Goal: Task Accomplishment & Management: Manage account settings

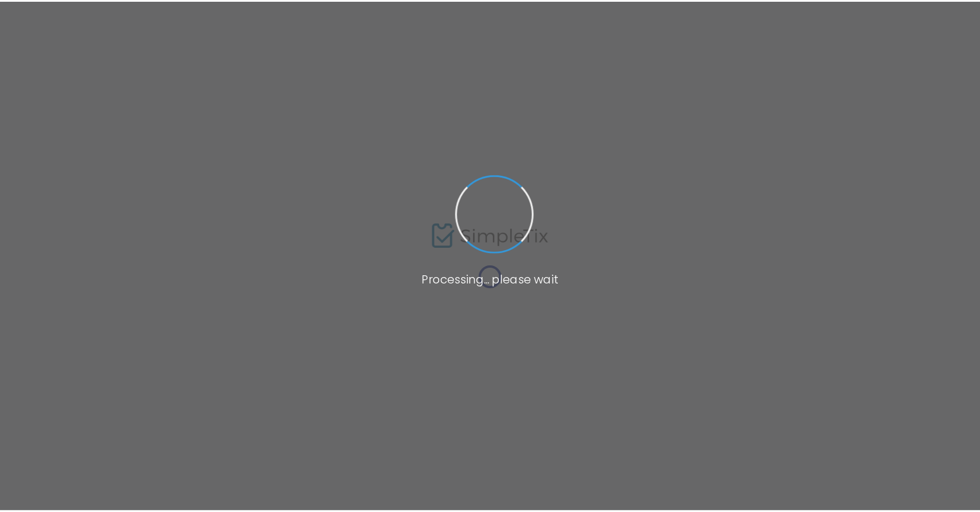
scroll to position [9, 0]
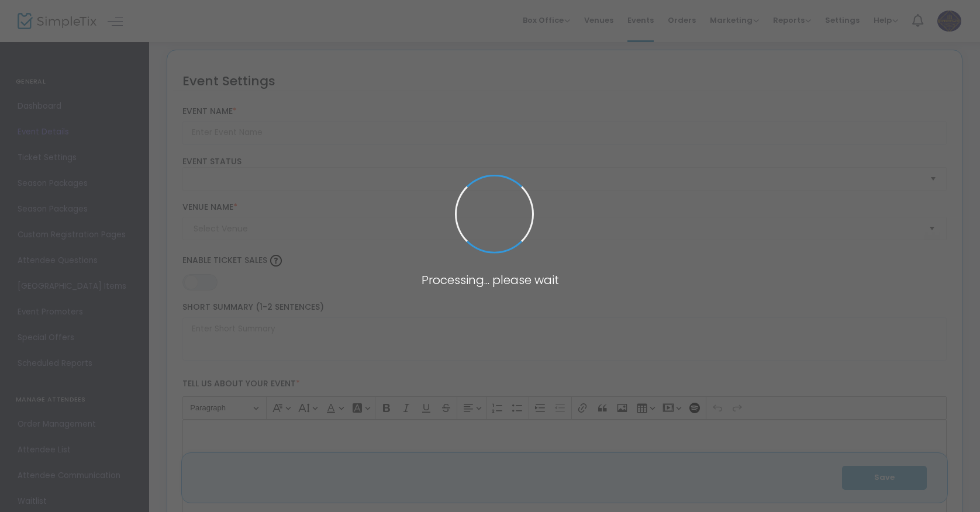
type input "[PERSON_NAME] presented by Commonwealth Comedy Club"
type textarea "An evening of laughs with comedian MOHANAD ELSHIEKY."
type input "6.0000 %"
type input "Buy Tickets"
type input "Commonwealth Comedy Club"
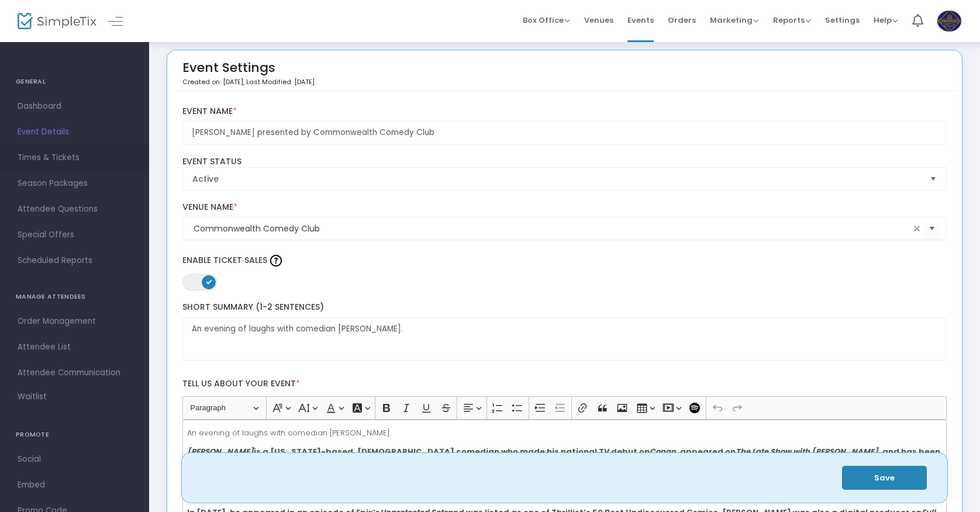
click at [42, 161] on span "Times & Tickets" at bounding box center [75, 157] width 114 height 15
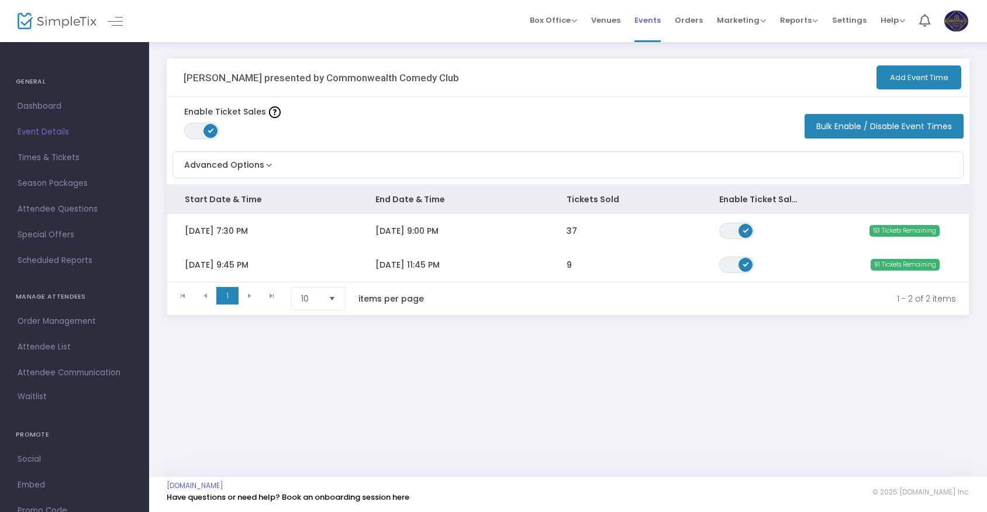
click at [645, 23] on span "Events" at bounding box center [648, 20] width 26 height 30
